Goal: Information Seeking & Learning: Check status

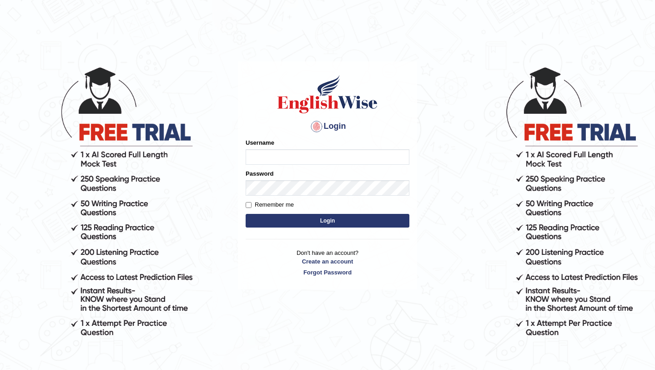
click at [294, 160] on input "Username" at bounding box center [328, 156] width 164 height 15
type input "Ridhima1"
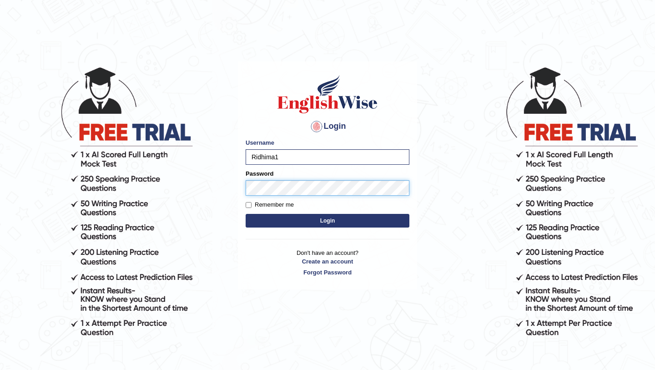
click at [246, 214] on button "Login" at bounding box center [328, 221] width 164 height 14
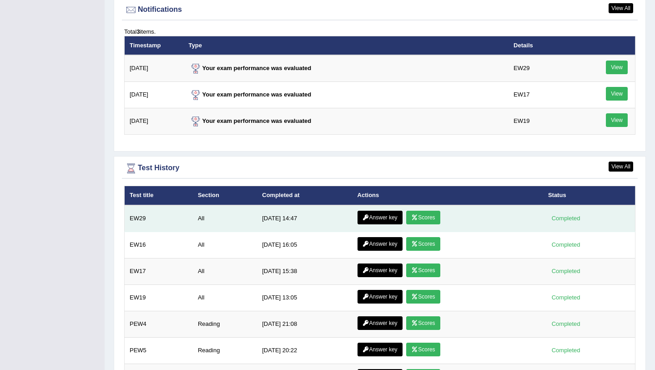
scroll to position [1173, 0]
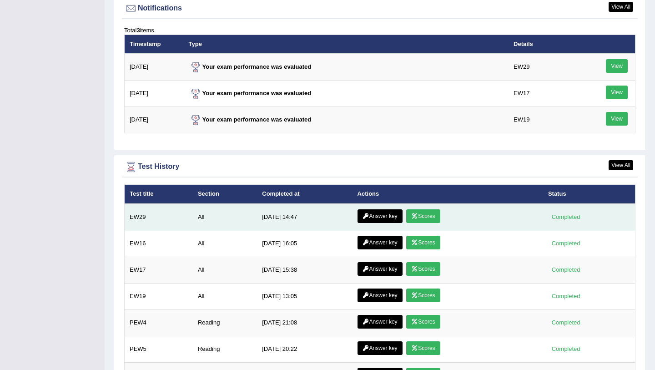
click at [381, 215] on link "Answer key" at bounding box center [379, 216] width 45 height 14
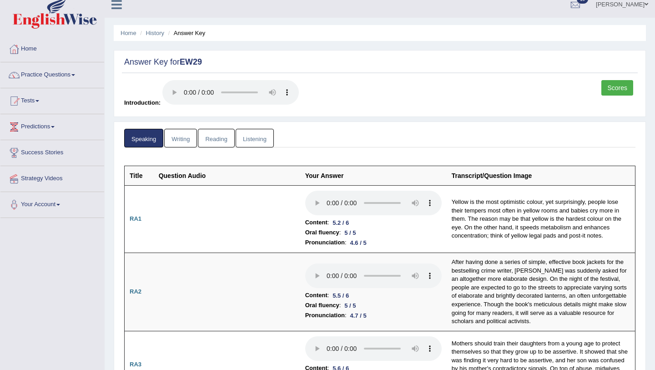
scroll to position [17, 0]
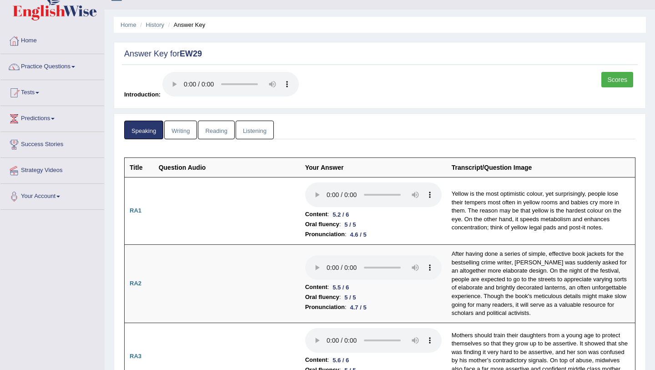
click at [217, 133] on link "Reading" at bounding box center [216, 130] width 36 height 19
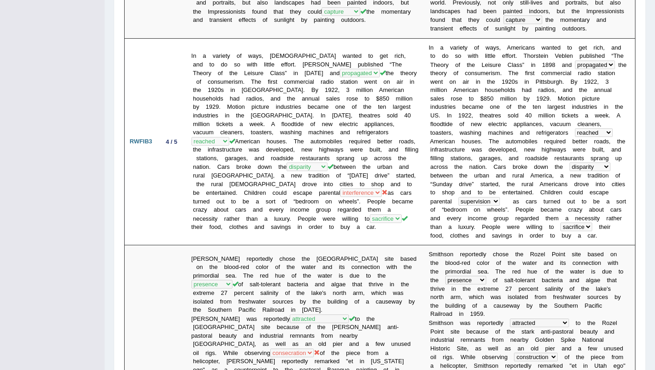
scroll to position [0, 0]
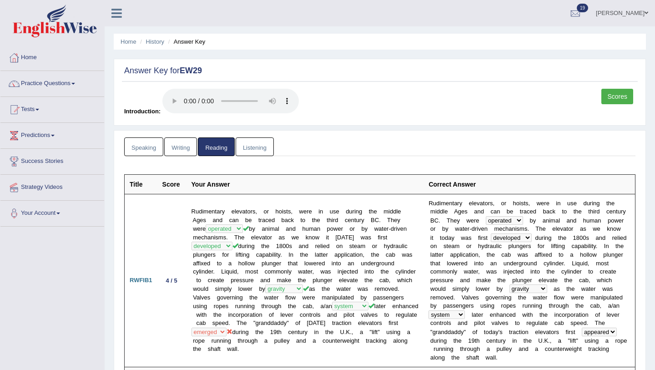
click at [263, 146] on link "Listening" at bounding box center [255, 146] width 38 height 19
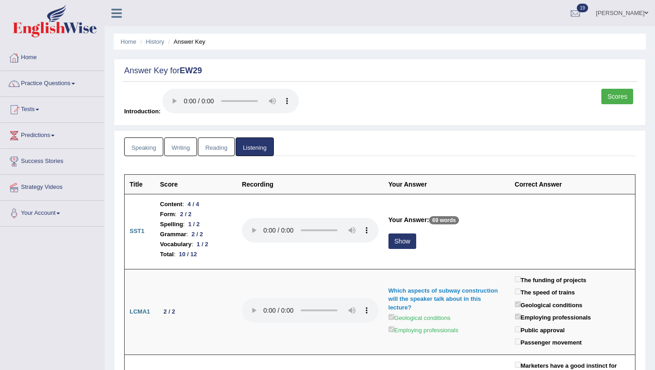
click at [612, 95] on link "Scores" at bounding box center [617, 96] width 32 height 15
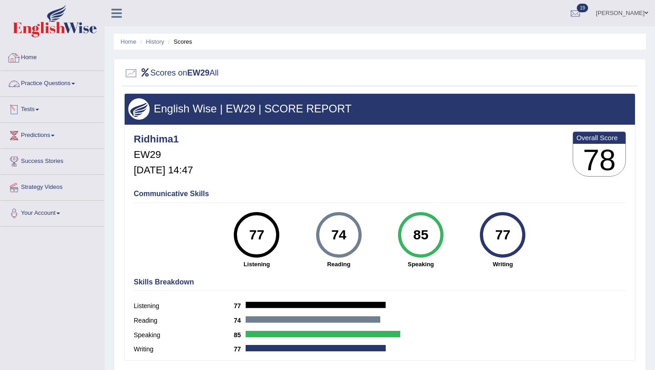
click at [29, 60] on link "Home" at bounding box center [52, 56] width 104 height 23
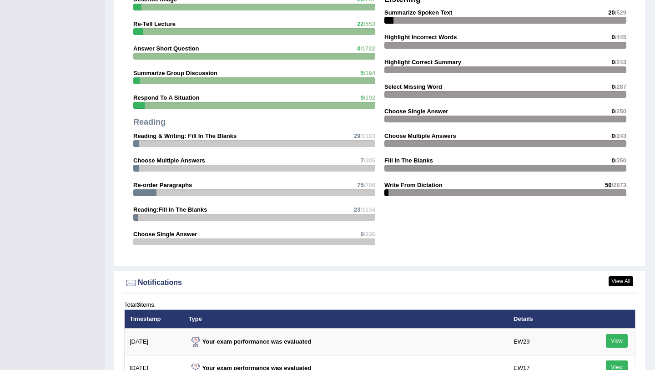
scroll to position [1206, 0]
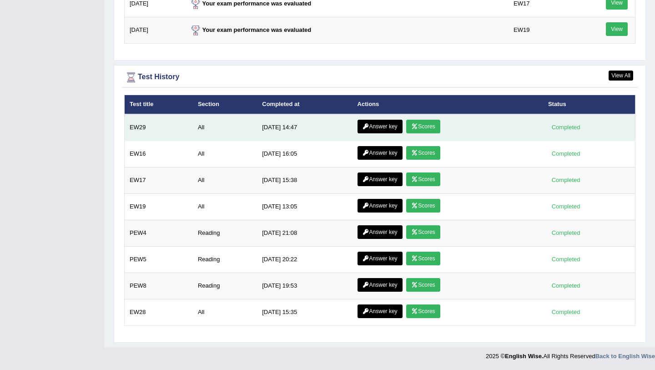
click at [380, 129] on link "Answer key" at bounding box center [379, 127] width 45 height 14
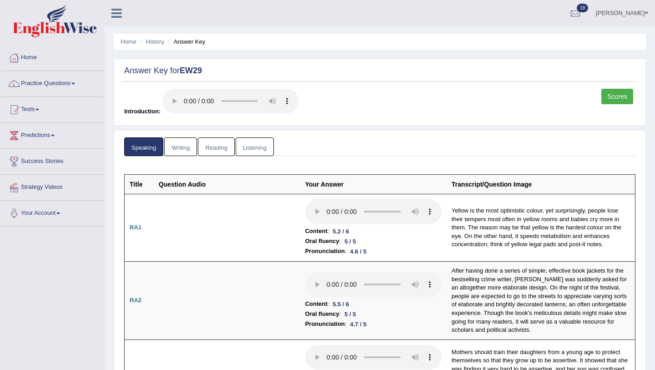
click at [184, 144] on link "Writing" at bounding box center [180, 146] width 33 height 19
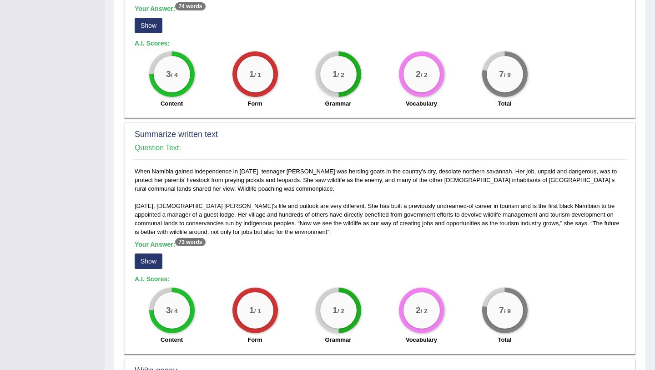
scroll to position [339, 0]
click at [152, 264] on button "Show" at bounding box center [149, 261] width 28 height 15
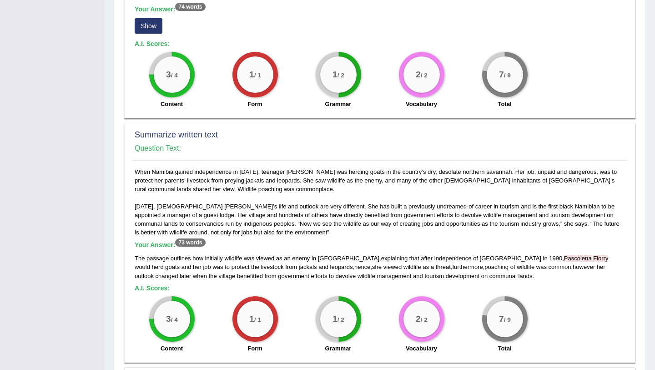
scroll to position [0, 0]
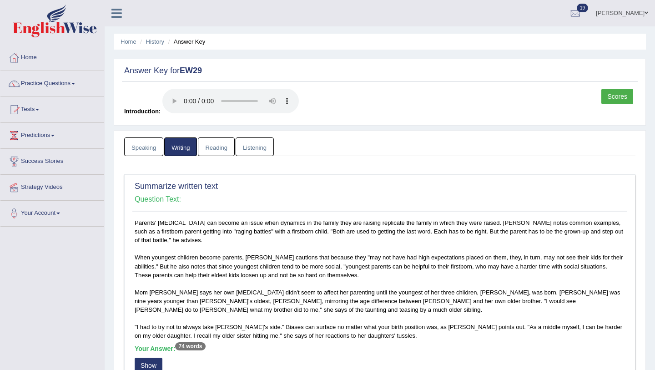
click at [626, 12] on link "Ridhima Arora" at bounding box center [622, 12] width 66 height 24
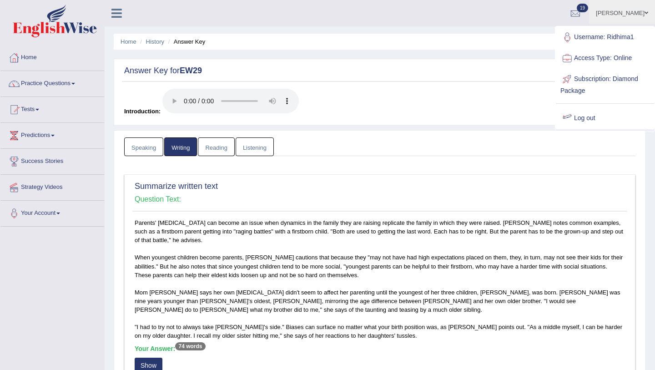
click at [593, 119] on link "Log out" at bounding box center [605, 118] width 98 height 21
